Goal: Task Accomplishment & Management: Use online tool/utility

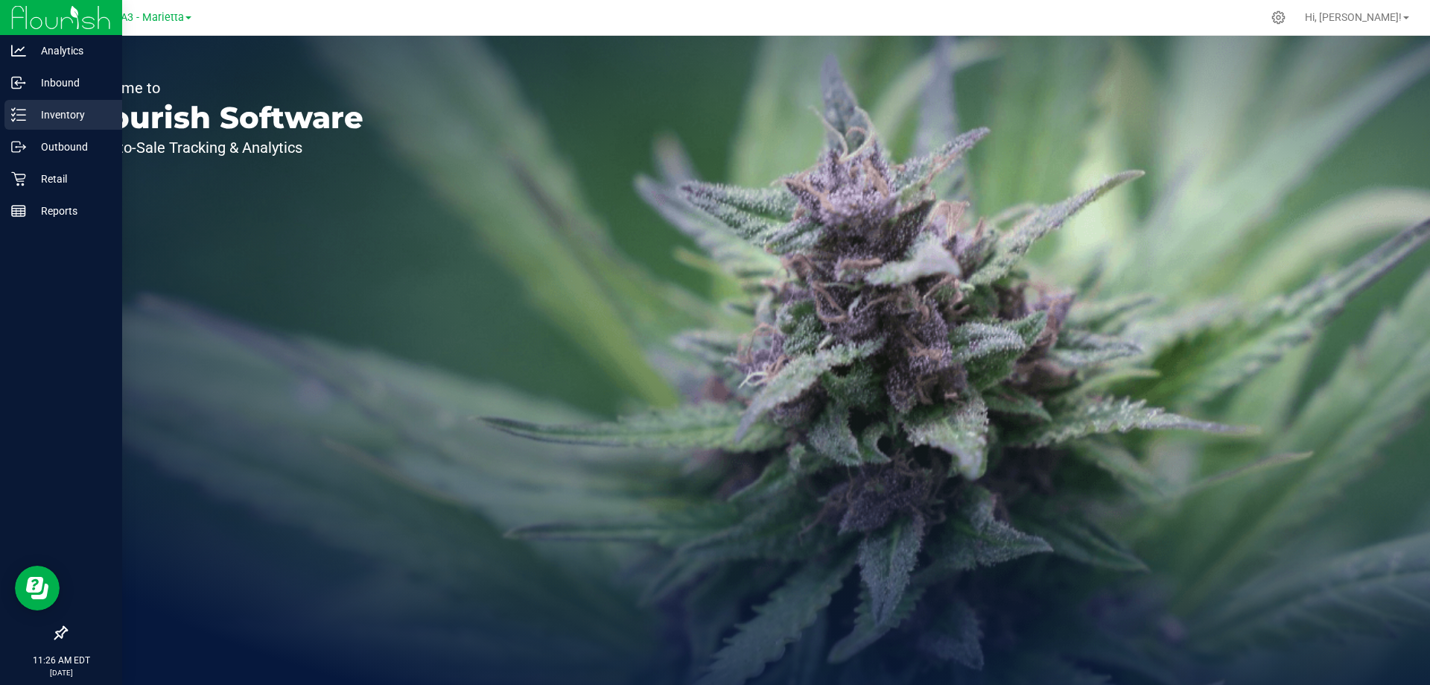
click at [51, 115] on p "Inventory" at bounding box center [70, 115] width 89 height 18
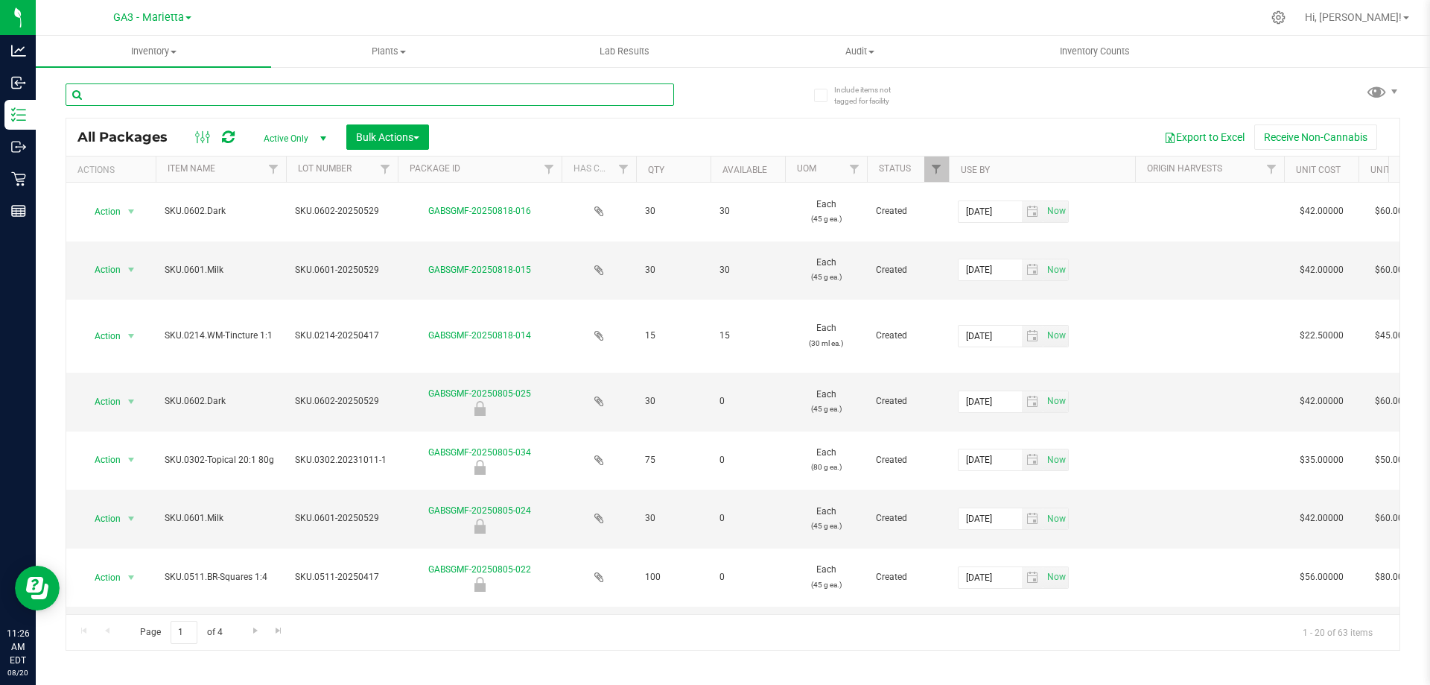
click at [197, 96] on input "text" at bounding box center [370, 94] width 609 height 22
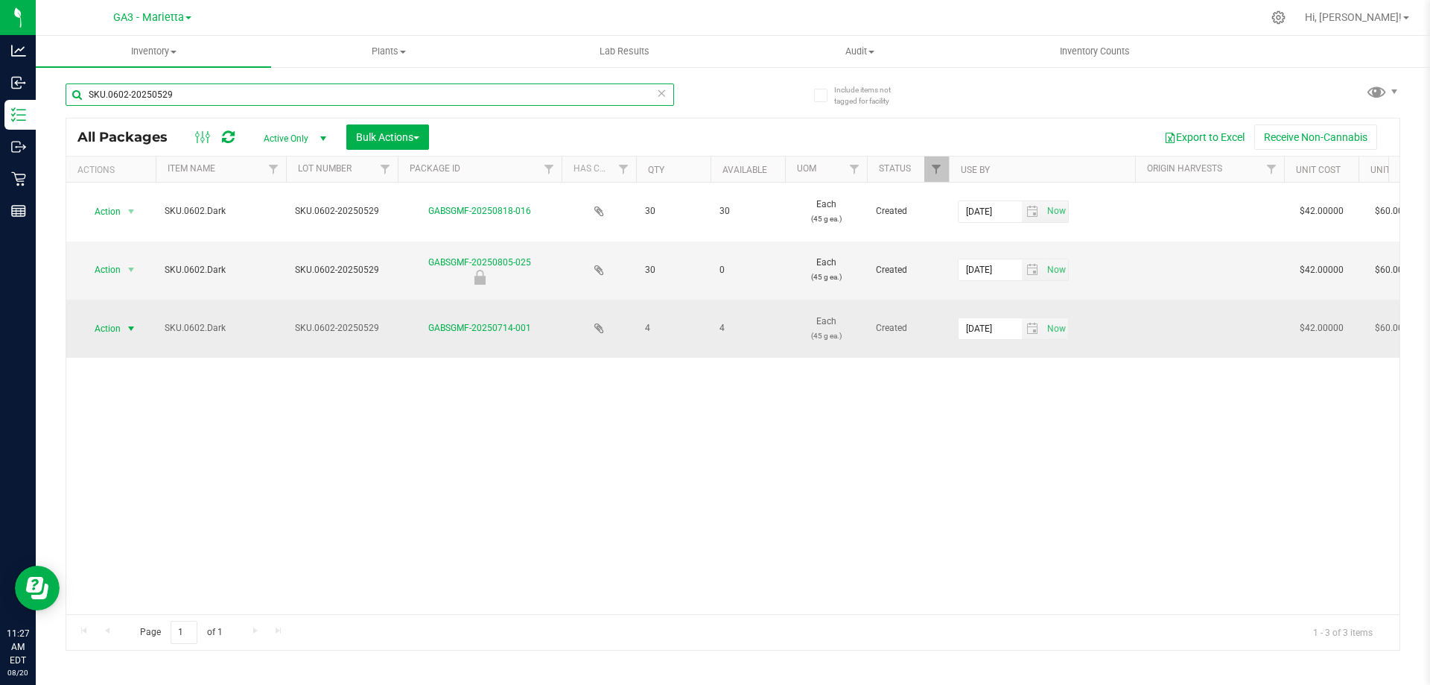
type input "SKU.0602-20250529"
click at [104, 327] on span "Action" at bounding box center [101, 328] width 40 height 21
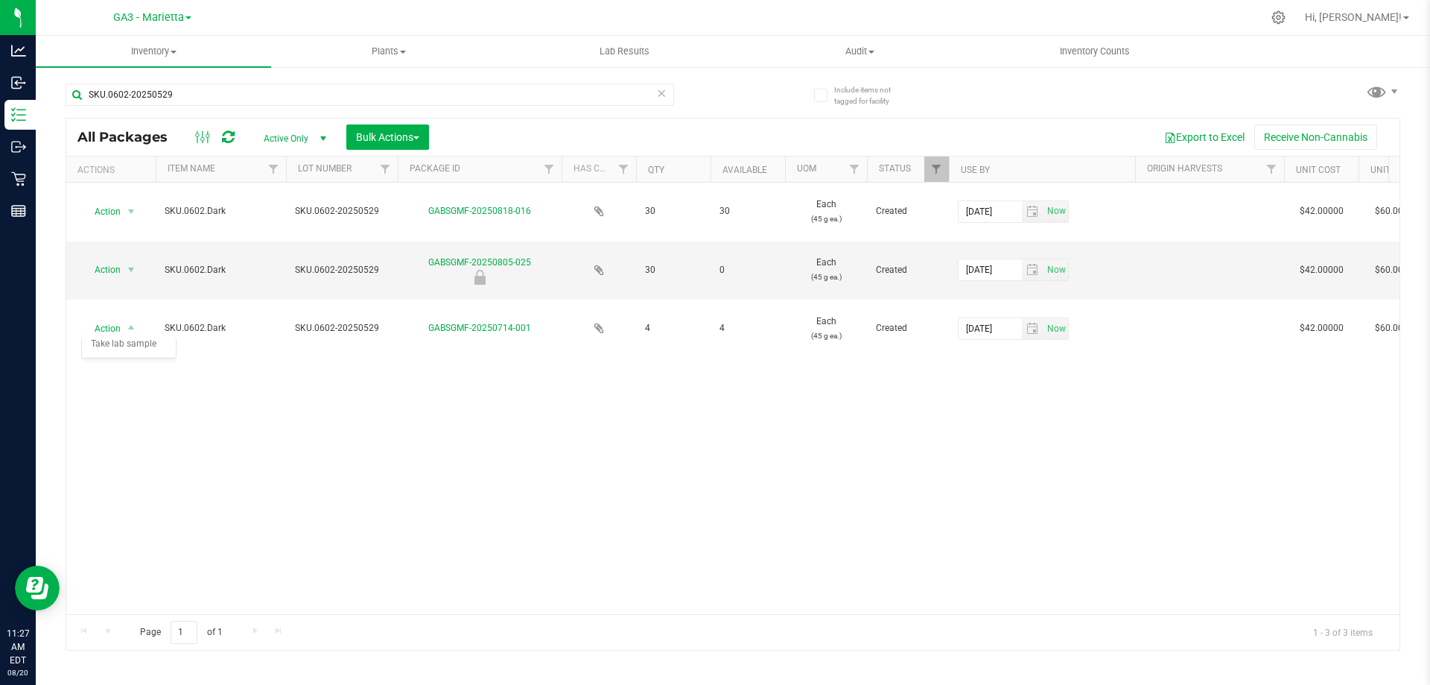
click at [363, 371] on div "Action Action Adjust qty Create package Edit attributes Global inventory Locate…" at bounding box center [733, 398] width 1334 height 431
